Goal: Task Accomplishment & Management: Complete application form

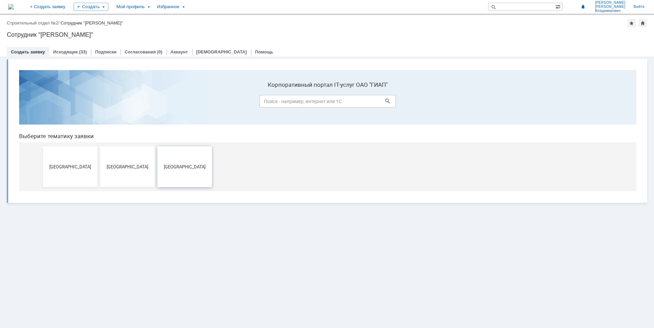
click at [195, 177] on button "[GEOGRAPHIC_DATA]" at bounding box center [184, 166] width 54 height 41
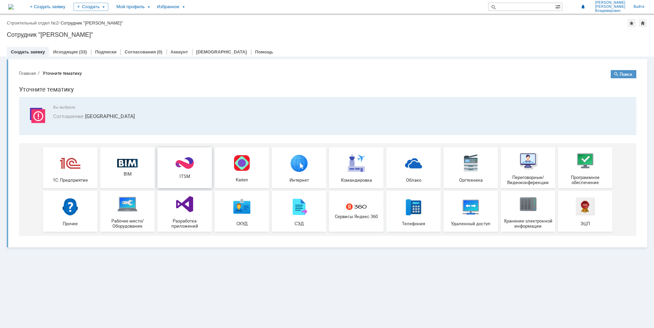
click at [183, 161] on img at bounding box center [184, 163] width 20 height 13
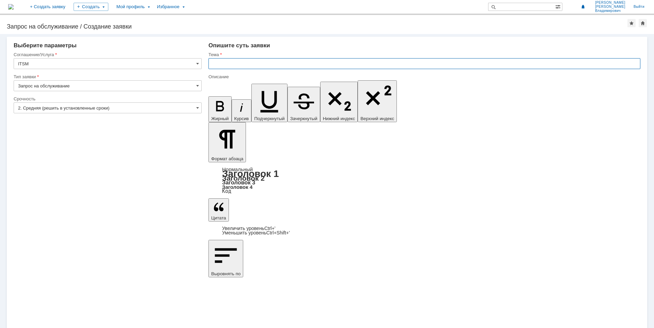
click at [220, 62] on input "text" at bounding box center [424, 63] width 432 height 11
click at [69, 89] on input "Запрос на обслуживание" at bounding box center [108, 85] width 188 height 11
click at [221, 62] on input "text" at bounding box center [424, 63] width 432 height 11
type input "Запрос на обслуживание"
type input "Доступ к сетевому ресурсу"
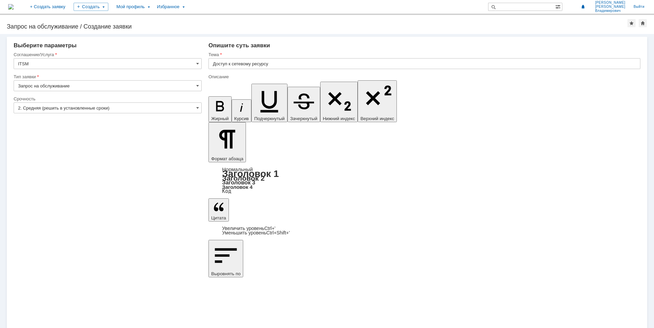
drag, startPoint x: 562, startPoint y: 2434, endPoint x: 345, endPoint y: 2435, distance: 217.2
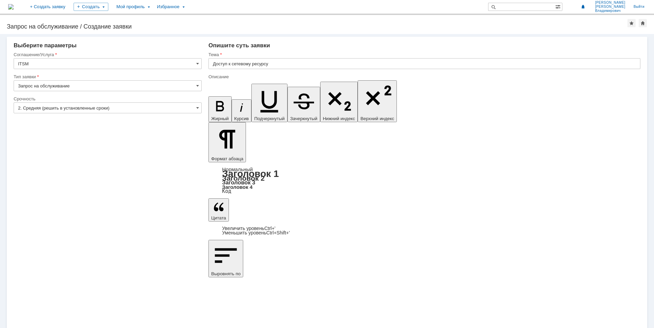
drag, startPoint x: 548, startPoint y: 2435, endPoint x: 346, endPoint y: 2432, distance: 202.9
